Goal: Information Seeking & Learning: Learn about a topic

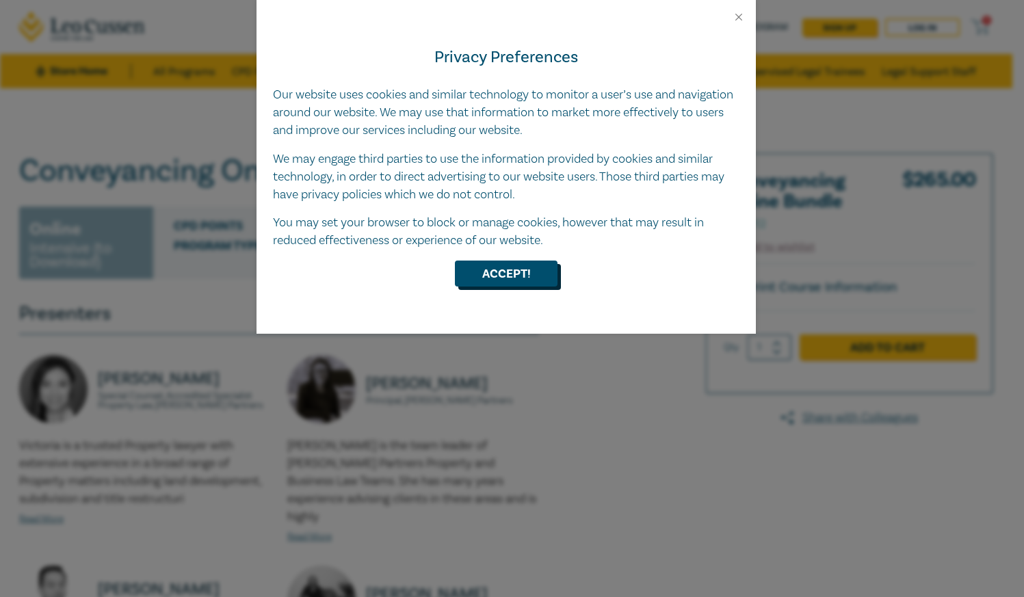
click at [510, 277] on button "Accept!" at bounding box center [506, 274] width 103 height 26
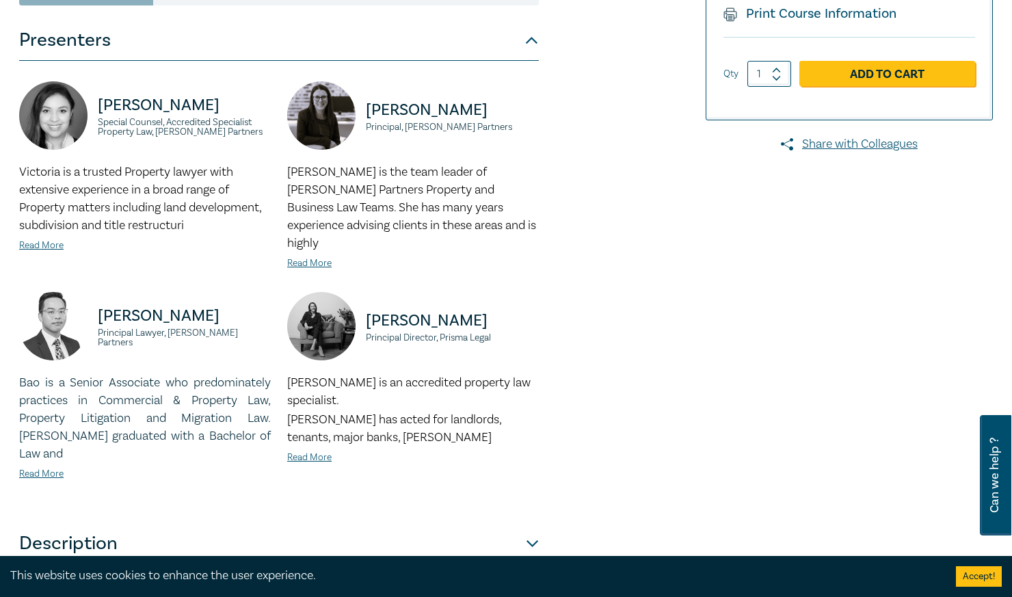
scroll to position [410, 0]
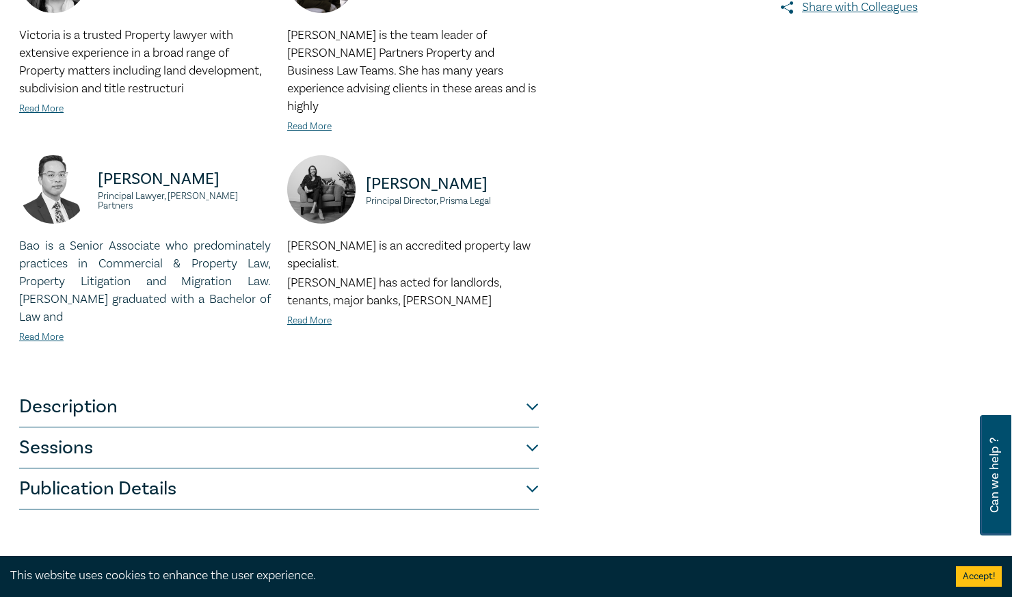
click at [59, 386] on button "Description" at bounding box center [279, 406] width 520 height 41
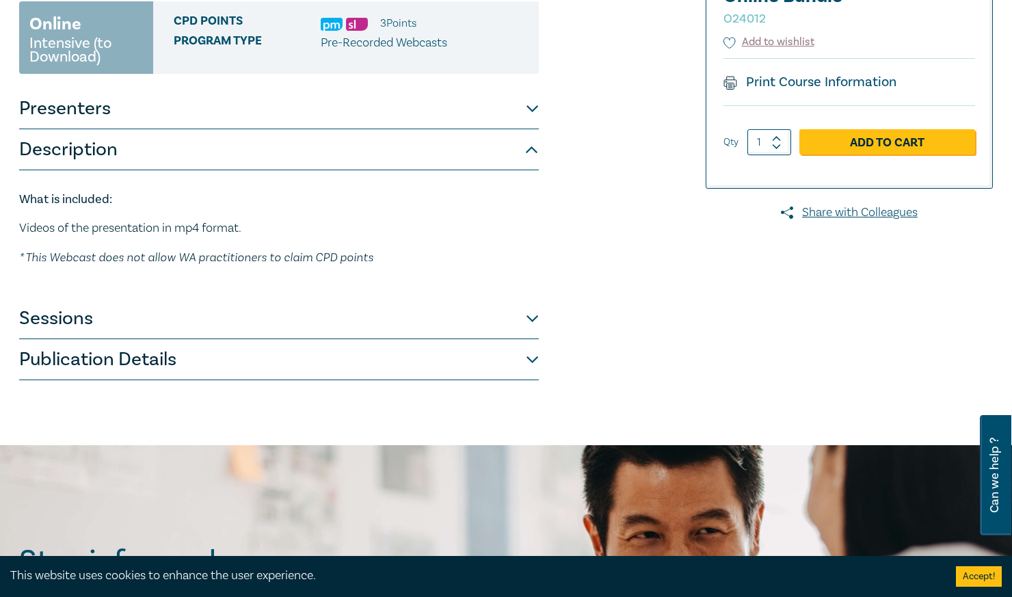
scroll to position [137, 0]
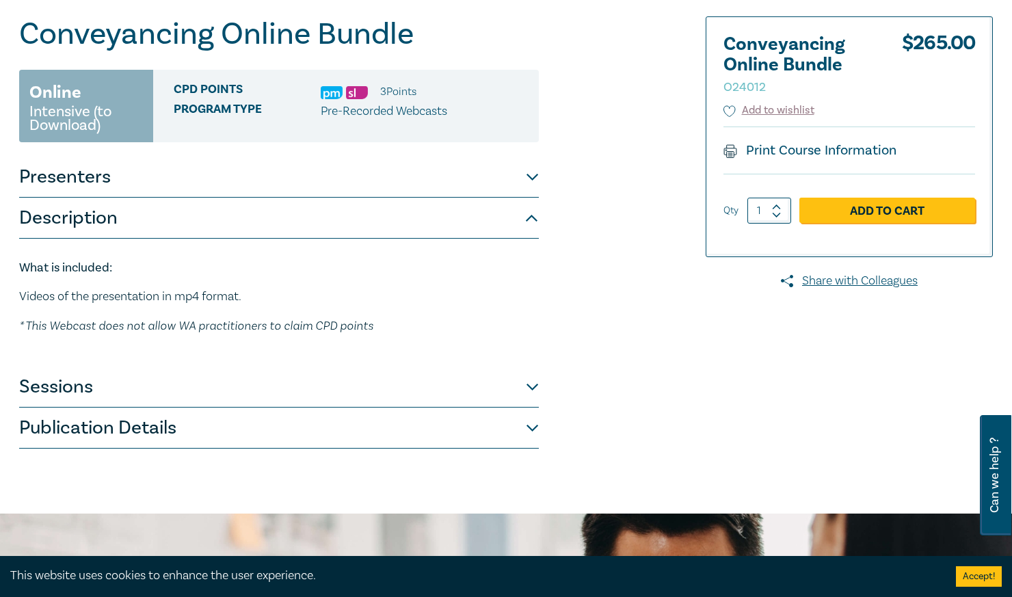
click at [53, 386] on button "Sessions" at bounding box center [279, 387] width 520 height 41
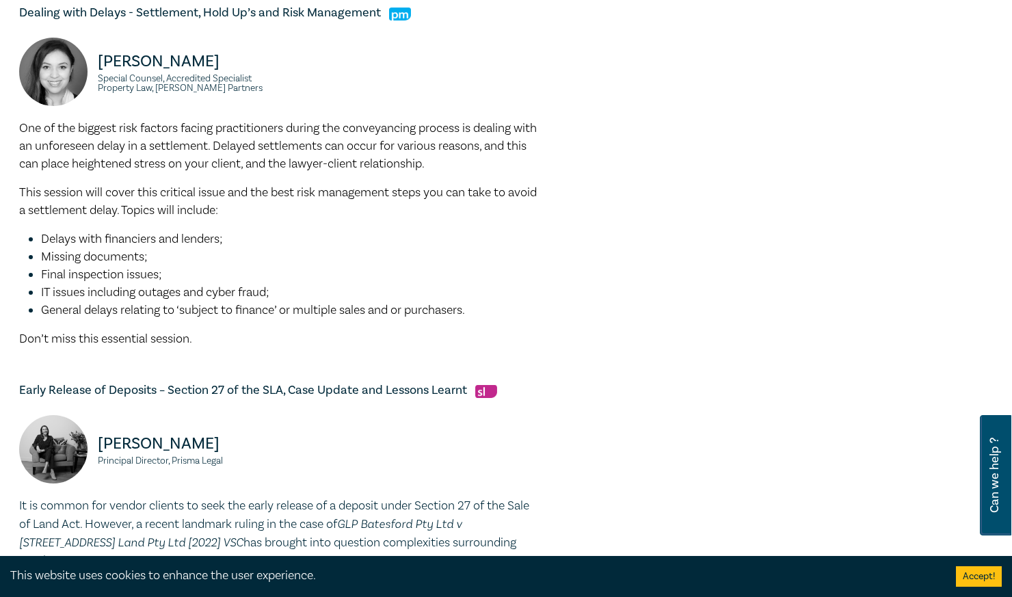
scroll to position [821, 0]
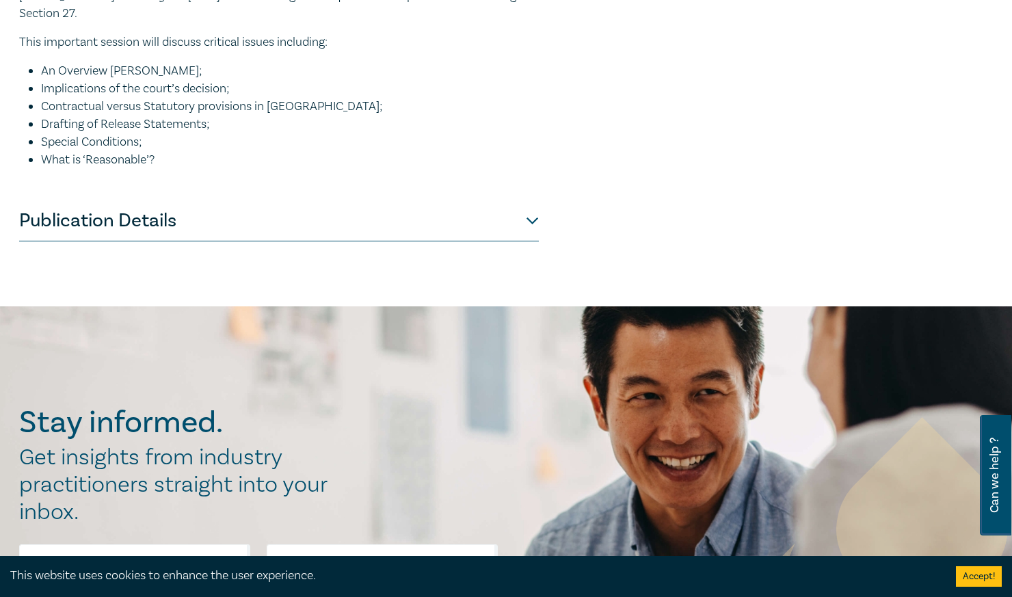
click at [132, 205] on button "Publication Details" at bounding box center [279, 220] width 520 height 41
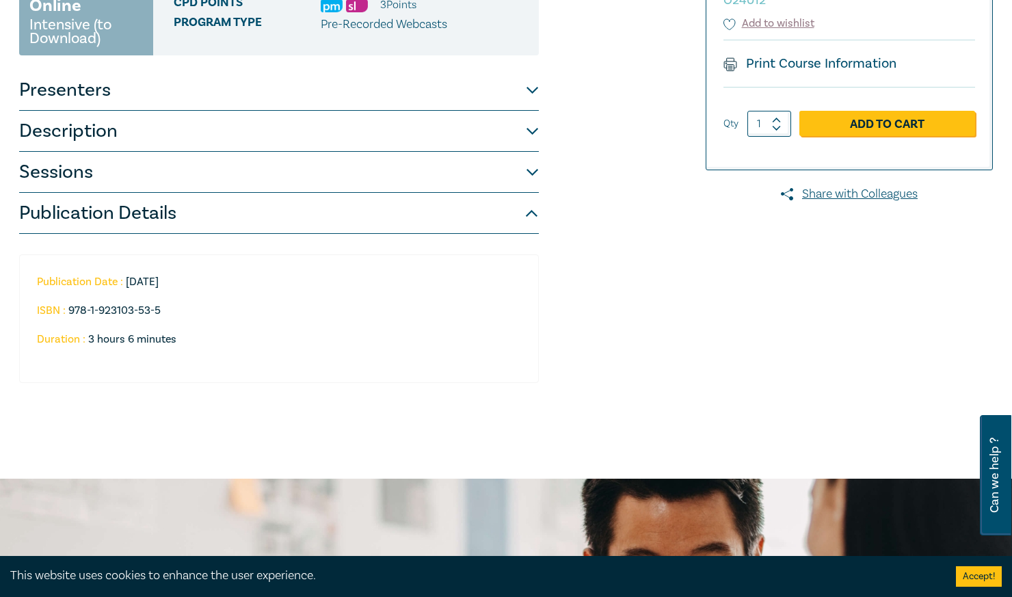
scroll to position [0, 0]
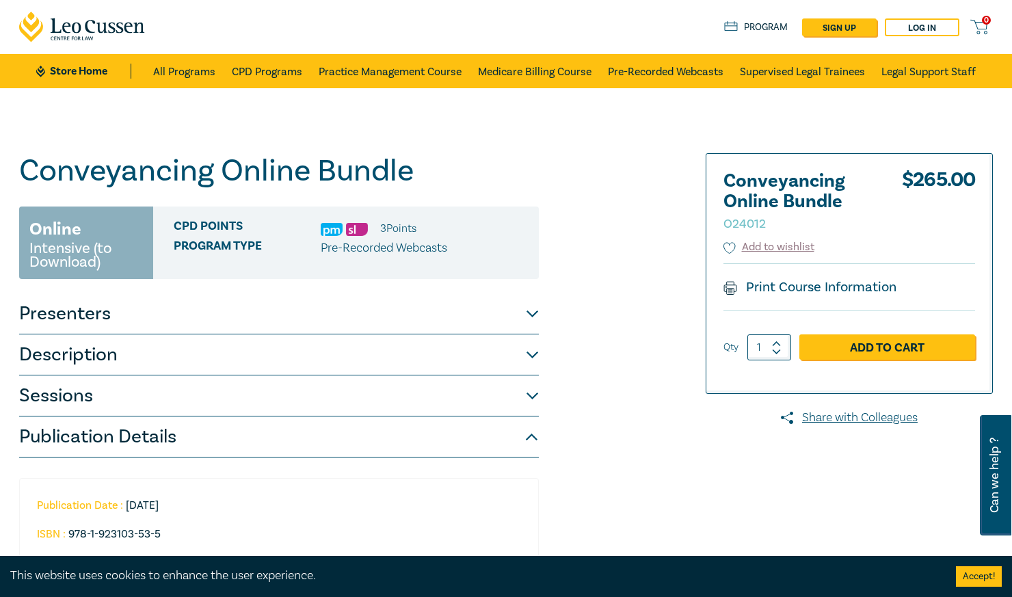
click at [528, 433] on button "Publication Details" at bounding box center [279, 437] width 520 height 41
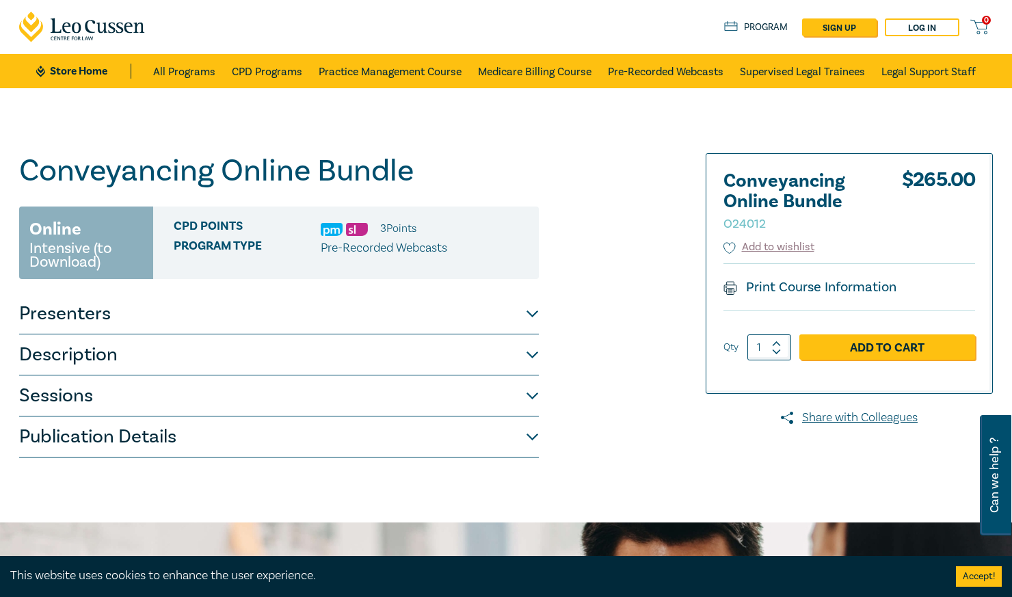
click at [528, 433] on button "Publication Details" at bounding box center [279, 437] width 520 height 41
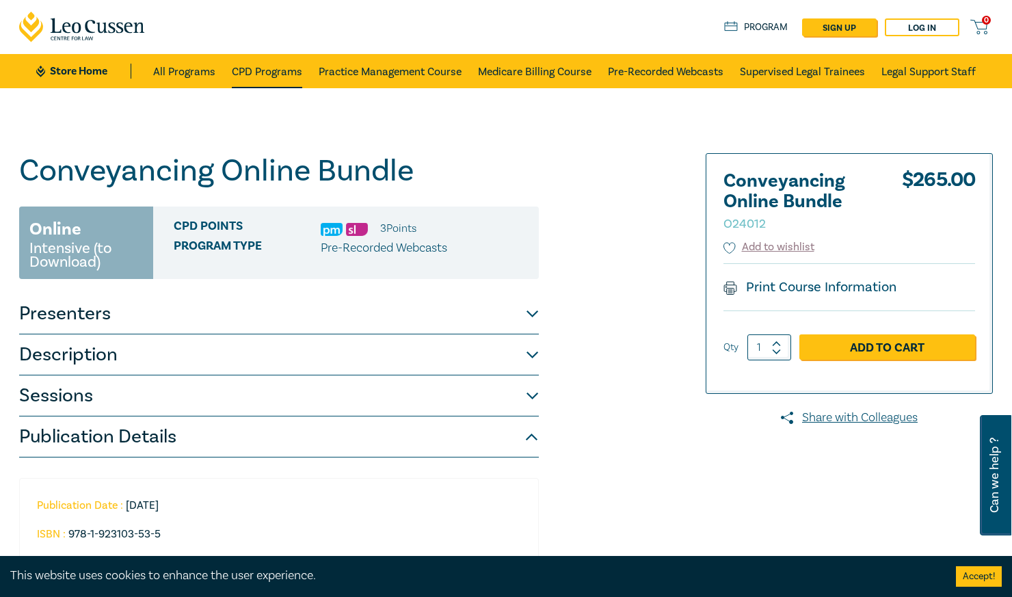
click at [298, 69] on link "CPD Programs" at bounding box center [267, 71] width 70 height 34
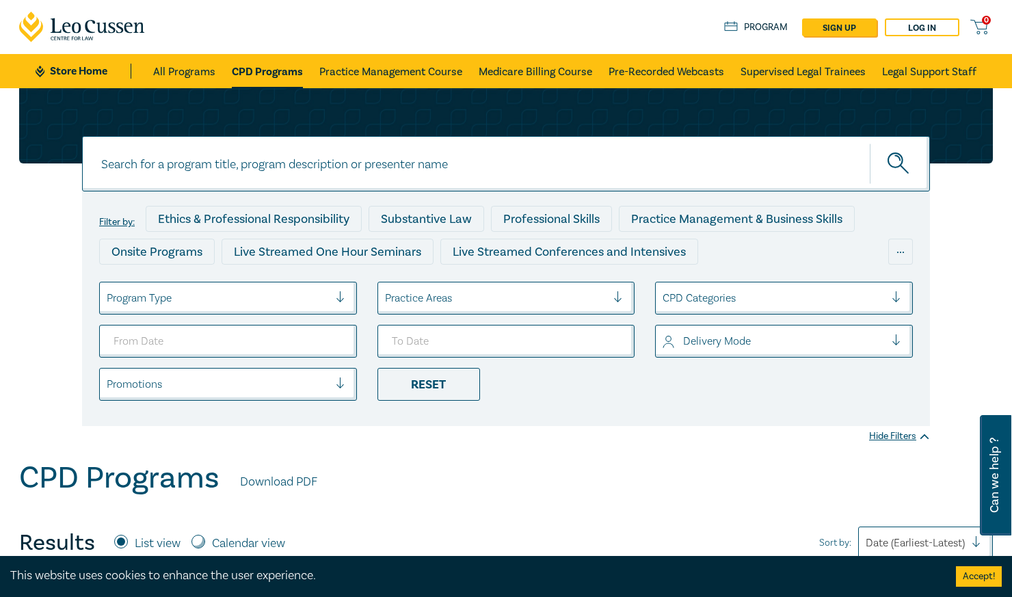
click at [104, 20] on icon at bounding box center [82, 27] width 127 height 31
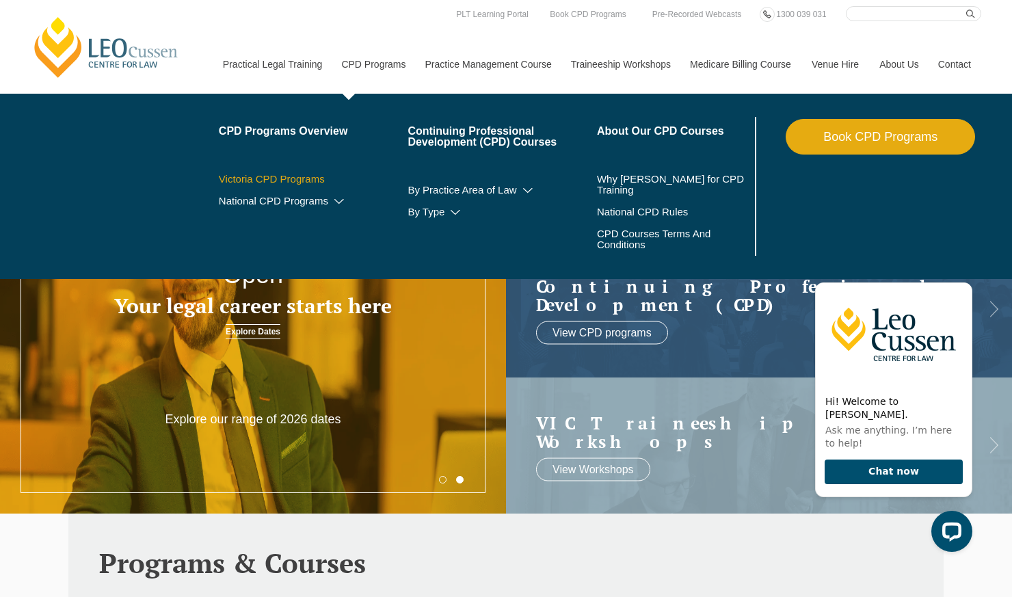
click at [293, 181] on link "Victoria CPD Programs" at bounding box center [313, 179] width 189 height 11
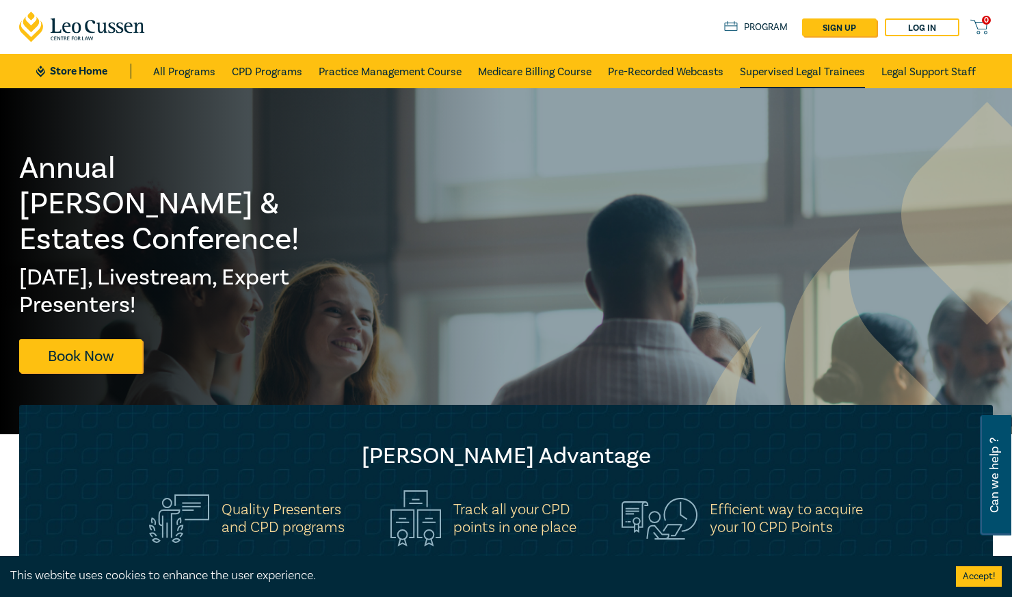
click at [804, 73] on link "Supervised Legal Trainees" at bounding box center [802, 71] width 125 height 34
